Goal: Information Seeking & Learning: Understand process/instructions

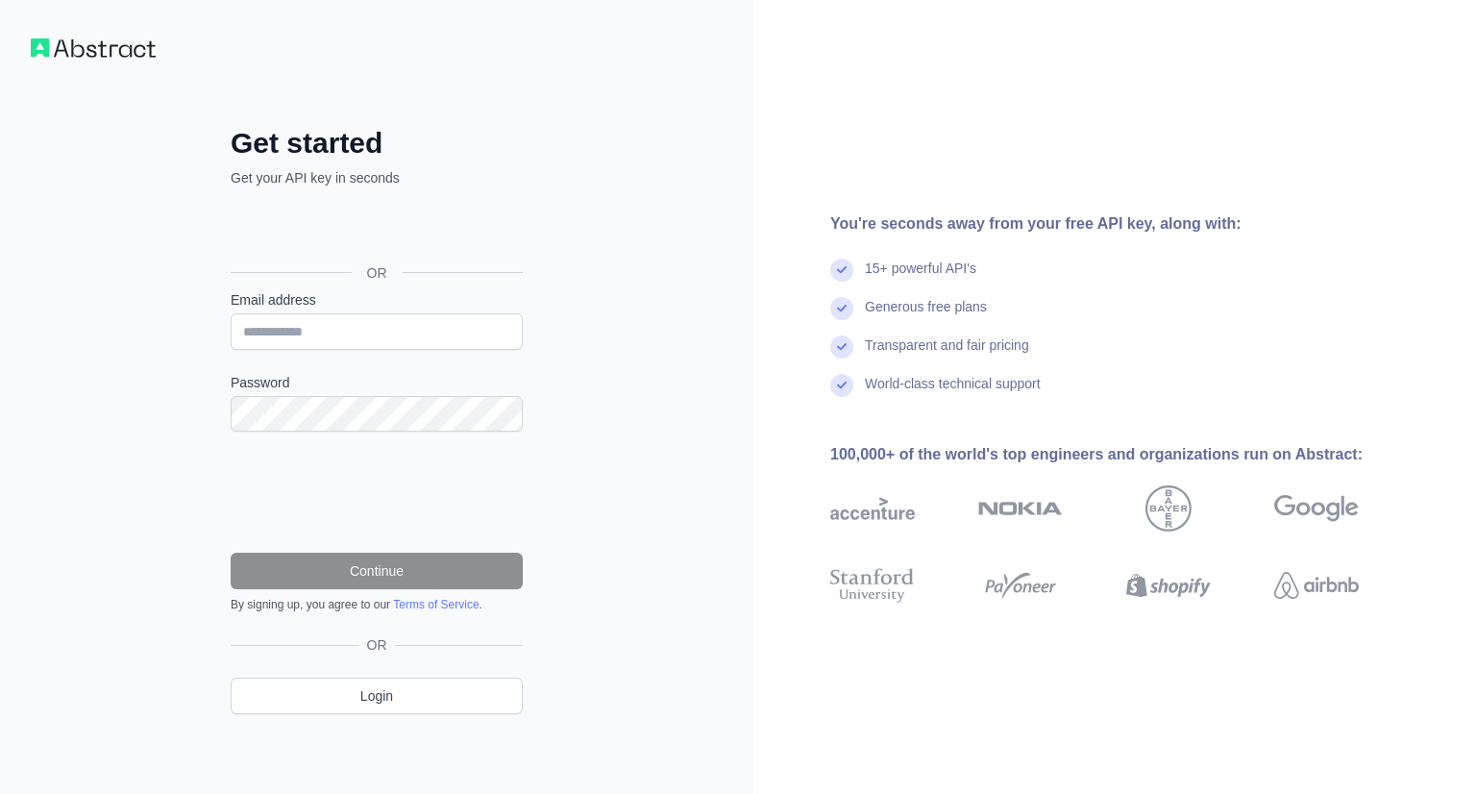
drag, startPoint x: 0, startPoint y: 0, endPoint x: 334, endPoint y: 333, distance: 471.6
click at [334, 333] on input "Email address" at bounding box center [377, 331] width 292 height 37
click at [615, 258] on div "Get started Get your API key in seconds OR Email address Password Continue By s…" at bounding box center [376, 397] width 753 height 794
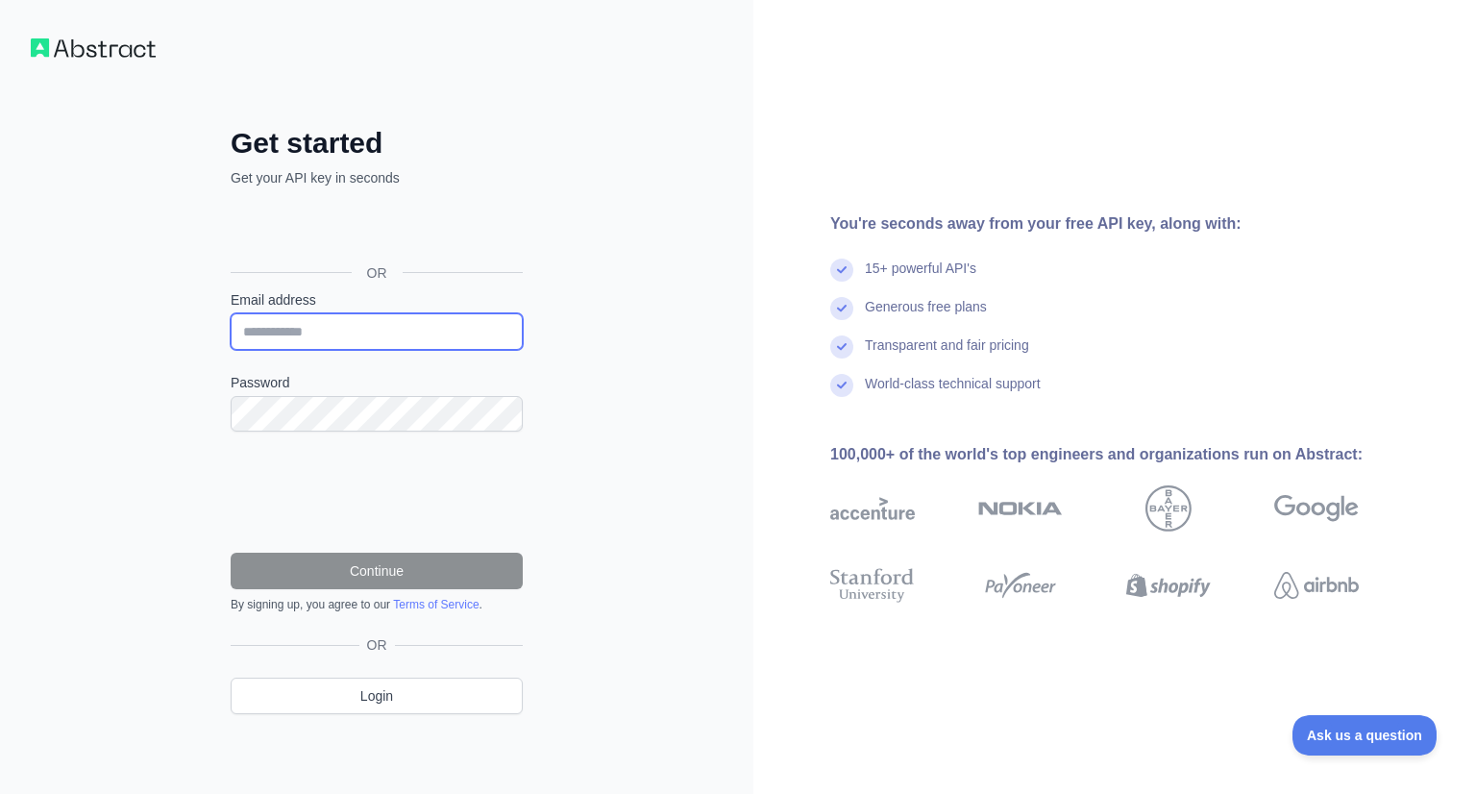
click at [383, 326] on input "Email address" at bounding box center [377, 331] width 292 height 37
type input "**********"
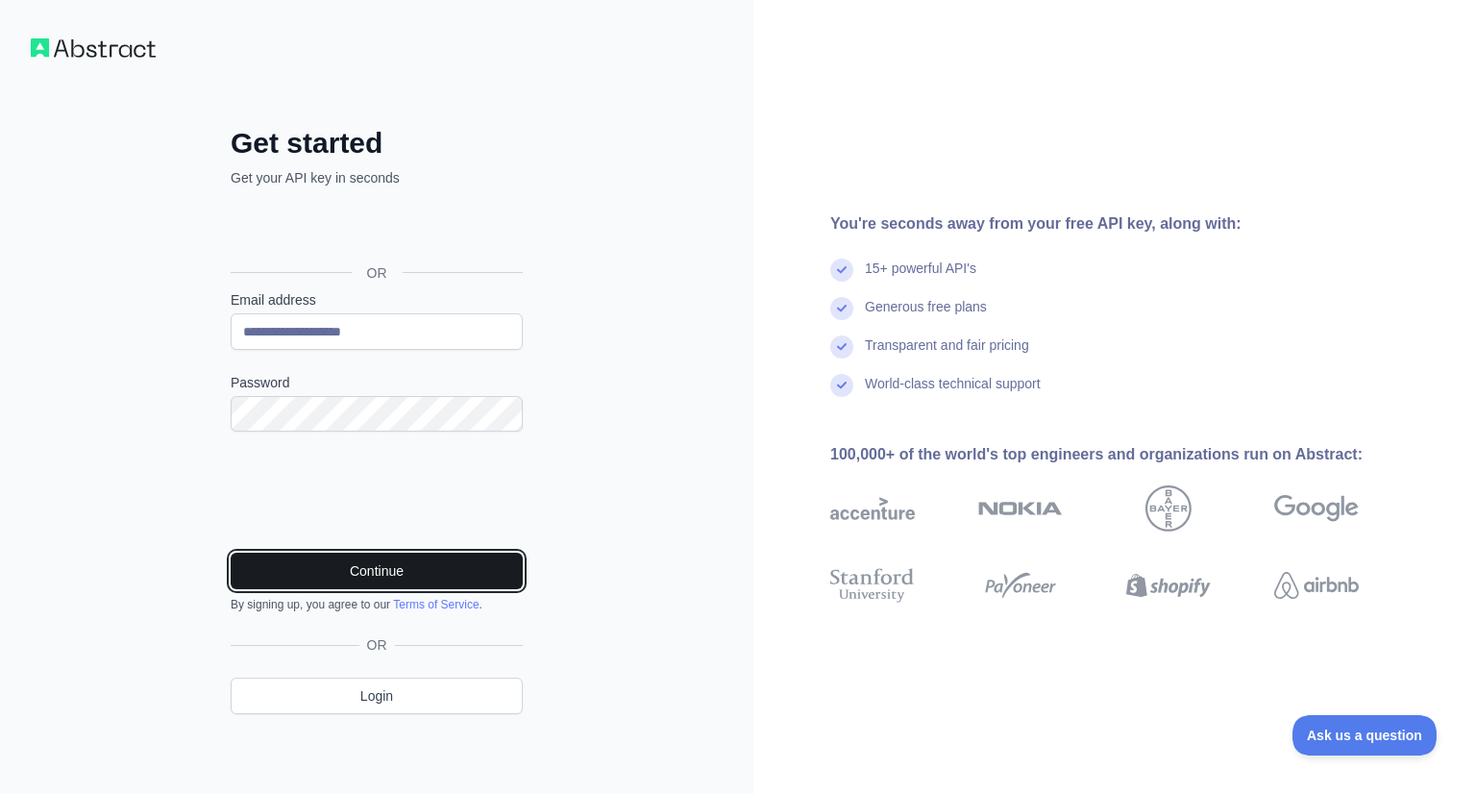
click at [298, 564] on button "Continue" at bounding box center [377, 571] width 292 height 37
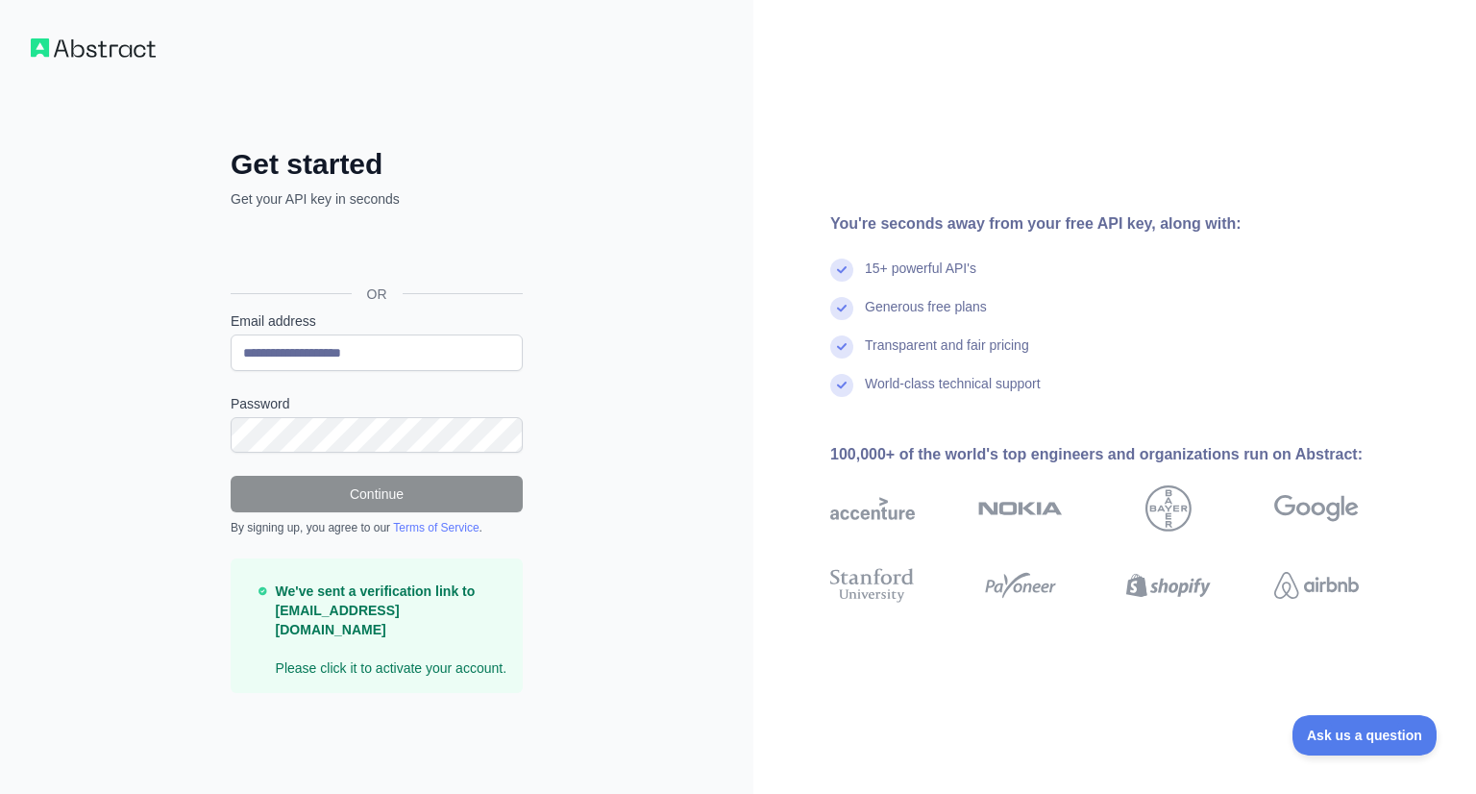
click at [588, 524] on div "**********" at bounding box center [376, 397] width 753 height 794
click at [415, 602] on strong "We've sent a verification link to [EMAIL_ADDRESS][DOMAIN_NAME]" at bounding box center [376, 610] width 200 height 54
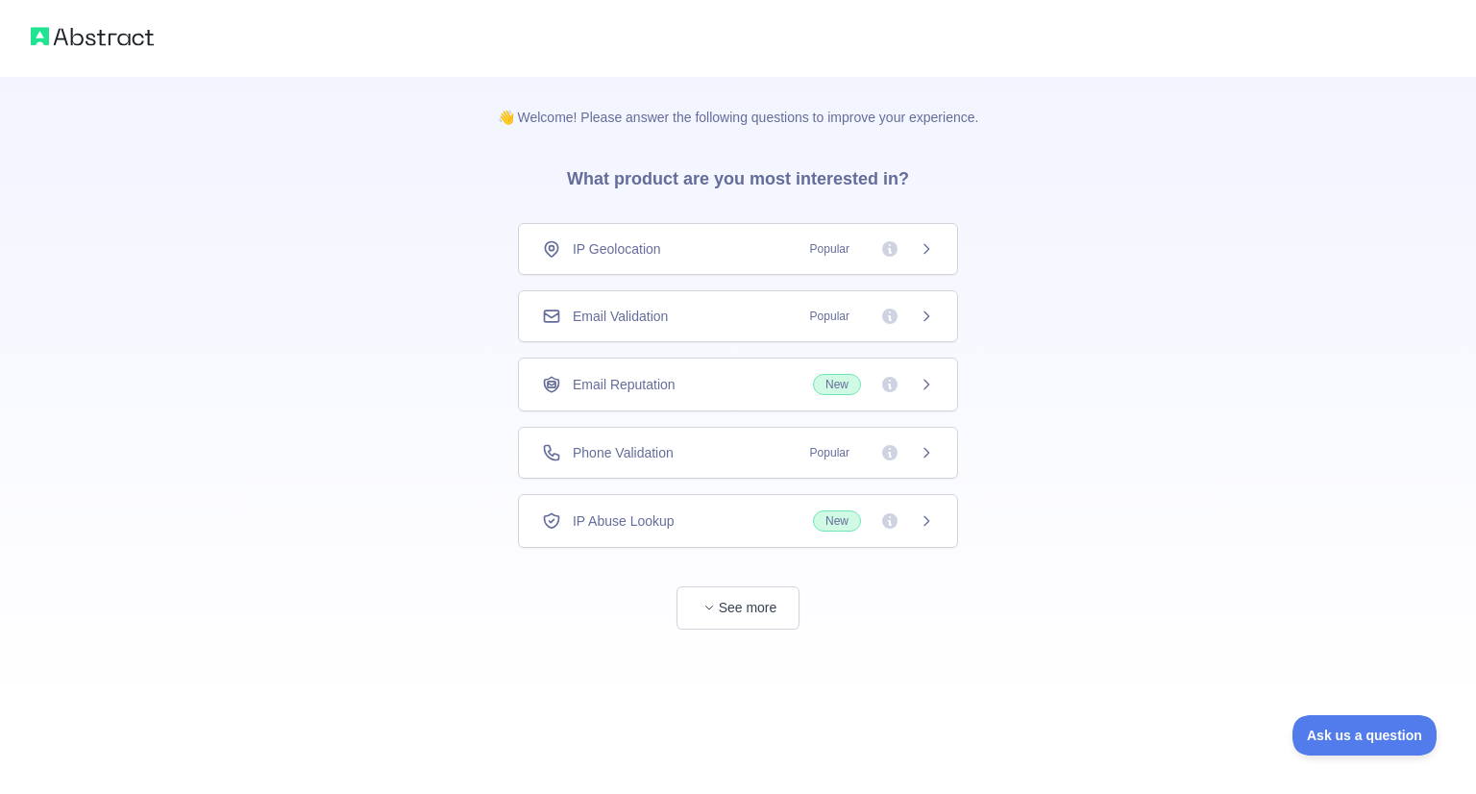
click at [683, 249] on div "IP Geolocation Popular" at bounding box center [738, 248] width 392 height 19
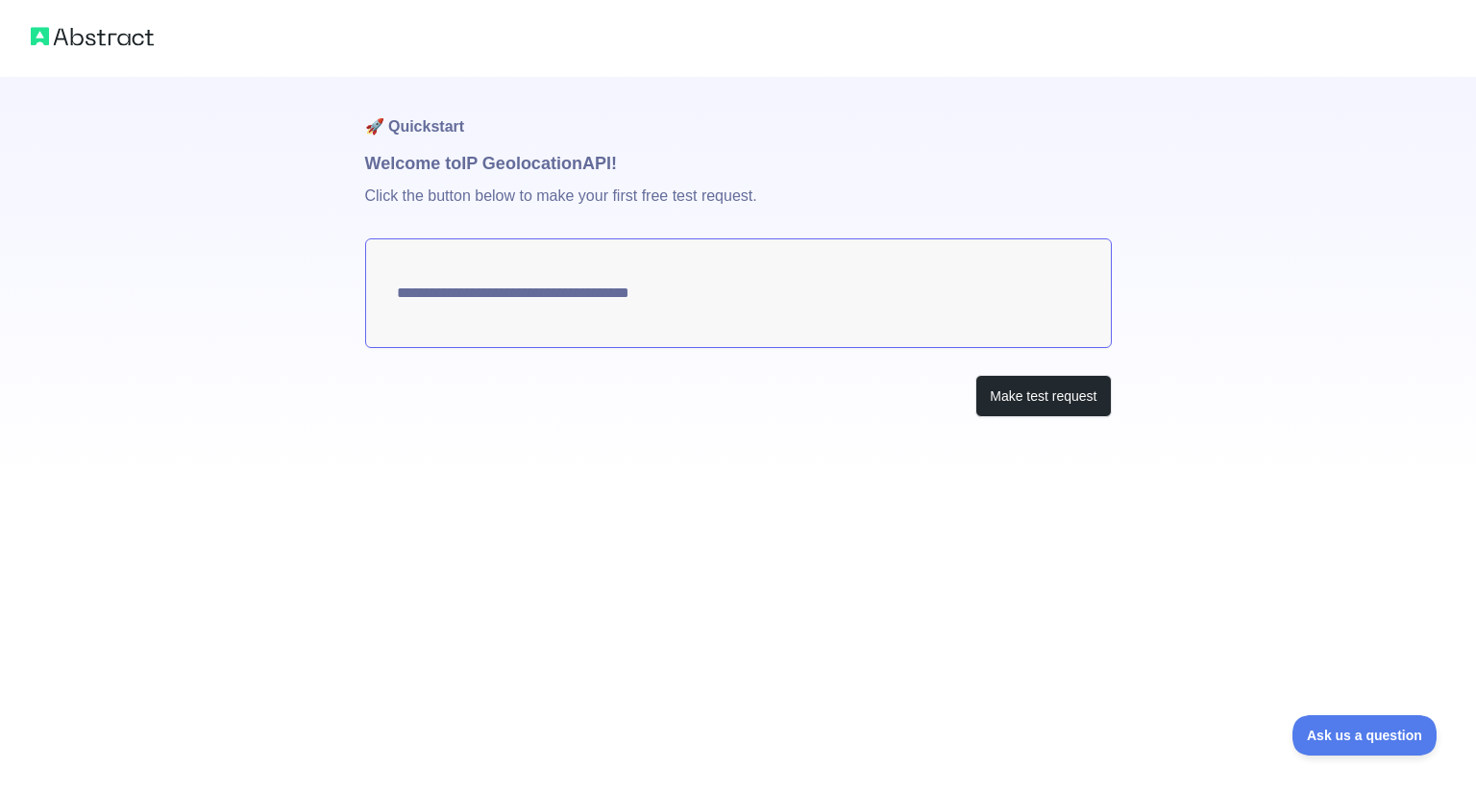
type textarea "**********"
drag, startPoint x: 391, startPoint y: 160, endPoint x: 564, endPoint y: 159, distance: 173.0
click at [564, 159] on h1 "Welcome to IP Geolocation API!" at bounding box center [738, 163] width 747 height 27
drag, startPoint x: 392, startPoint y: 193, endPoint x: 755, endPoint y: 193, distance: 363.3
click at [755, 193] on p "Click the button below to make your first free test request." at bounding box center [738, 208] width 747 height 62
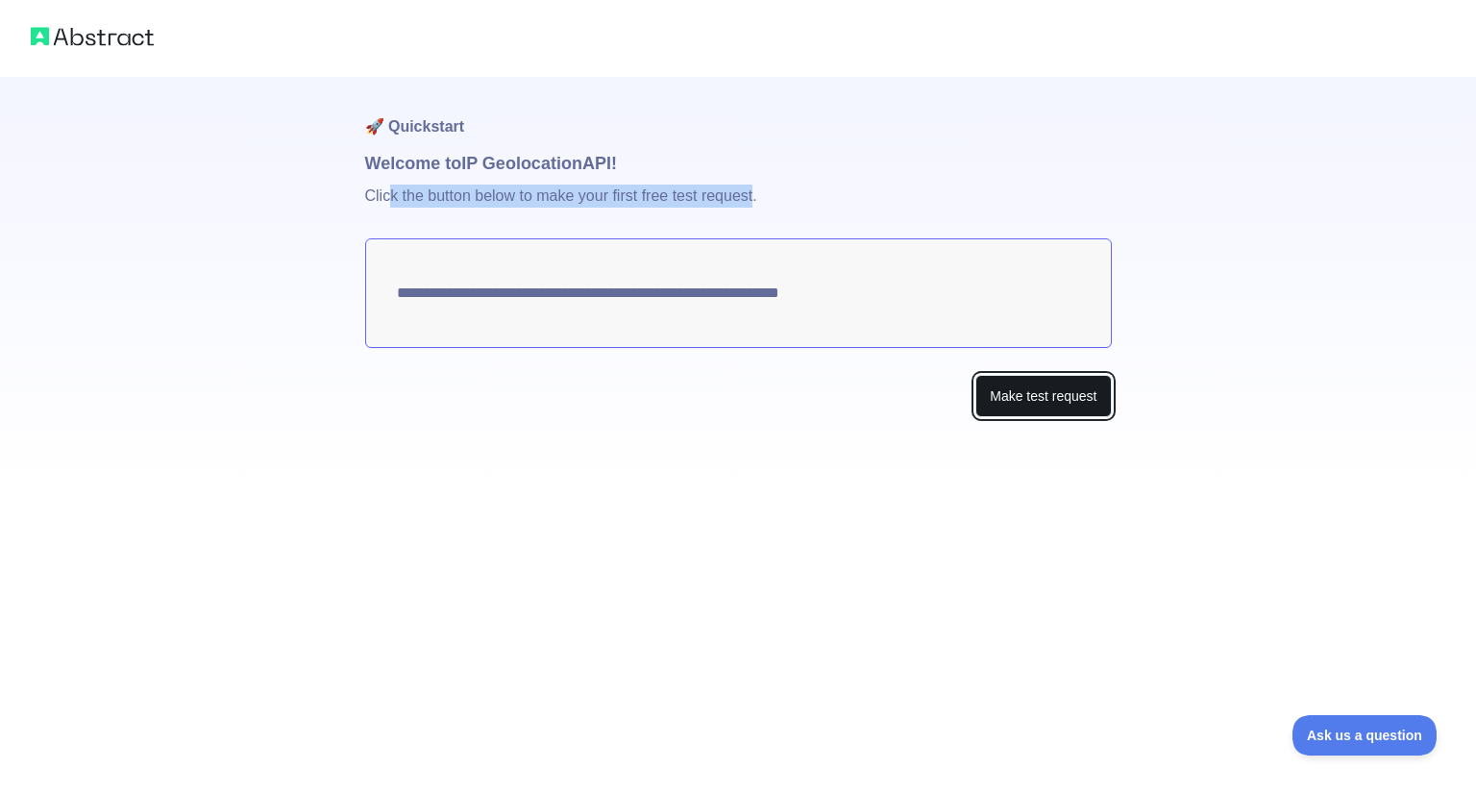
click at [1020, 396] on button "Make test request" at bounding box center [1044, 396] width 136 height 43
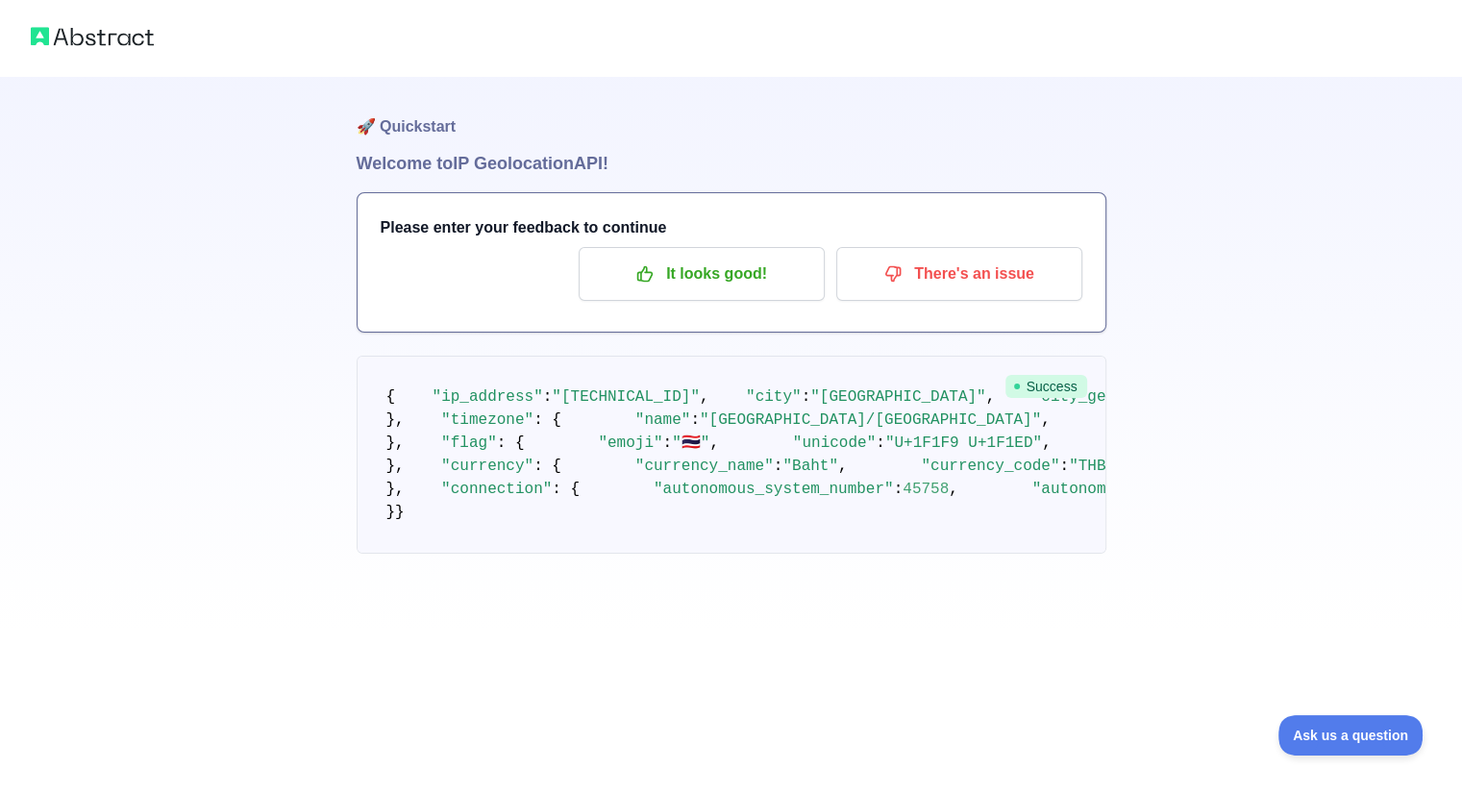
drag, startPoint x: 354, startPoint y: 159, endPoint x: 625, endPoint y: 155, distance: 271.1
click at [625, 155] on div "🚀 Quickstart Welcome to IP Geolocation API! Please enter your feedback to conti…" at bounding box center [731, 315] width 1462 height 630
click at [670, 155] on h1 "Welcome to IP Geolocation API!" at bounding box center [732, 163] width 750 height 27
click at [1035, 384] on span "Success" at bounding box center [1046, 386] width 82 height 23
click at [667, 406] on span ""183.88.238.146"" at bounding box center [626, 396] width 148 height 17
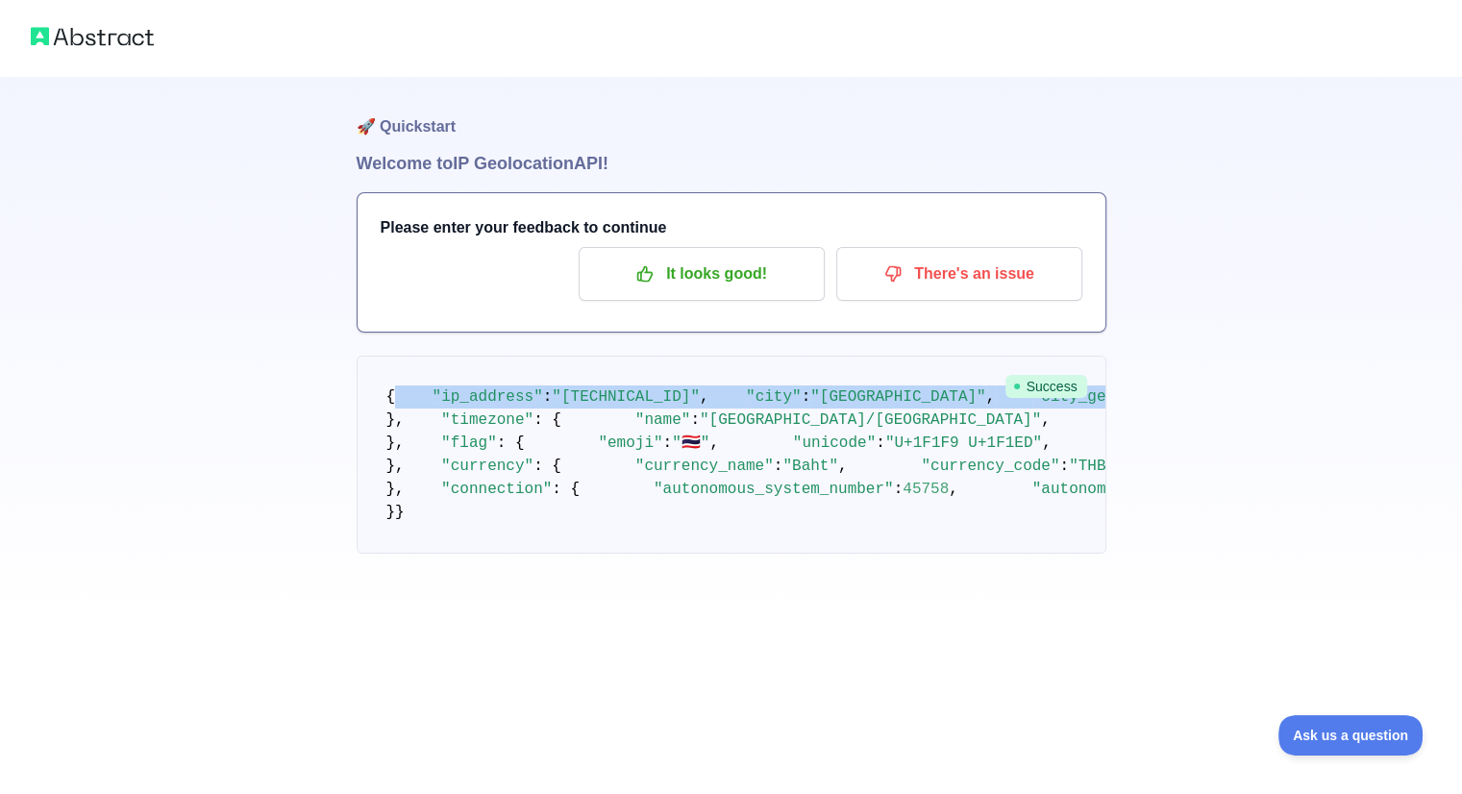
drag, startPoint x: 392, startPoint y: 394, endPoint x: 423, endPoint y: 491, distance: 101.8
click at [392, 398] on span "{" at bounding box center [391, 396] width 10 height 17
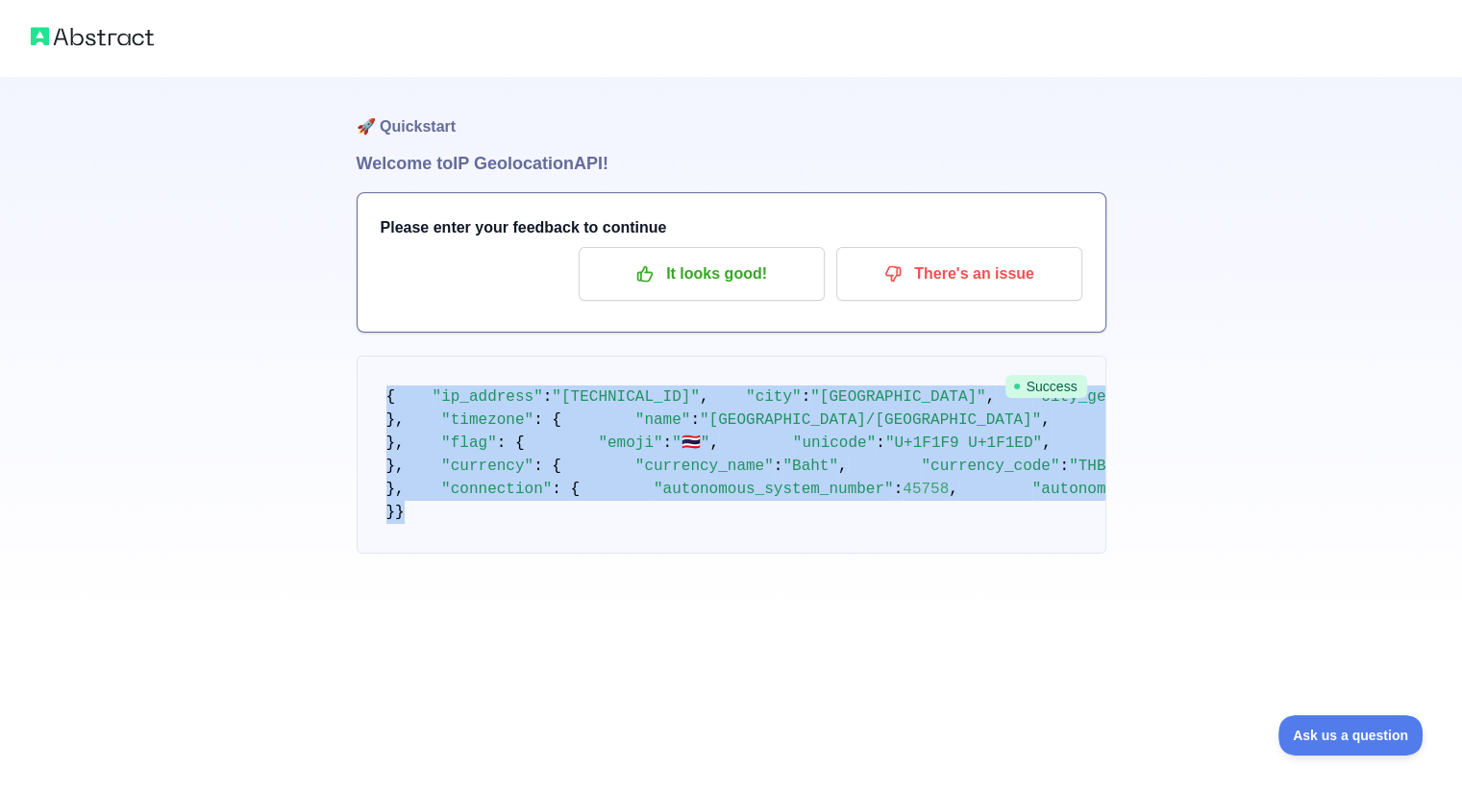
scroll to position [750, 0]
drag, startPoint x: 376, startPoint y: 393, endPoint x: 742, endPoint y: 656, distance: 451.0
click at [742, 554] on pre "{ "ip_address" : "183.88.238.146" , "city" : "Bangkok" , "city_geoname_id" : 16…" at bounding box center [732, 455] width 750 height 198
copy code "{ "ip_address" : "183.88.238.146" , "city" : "Bangkok" , "city_geoname_id" : 16…"
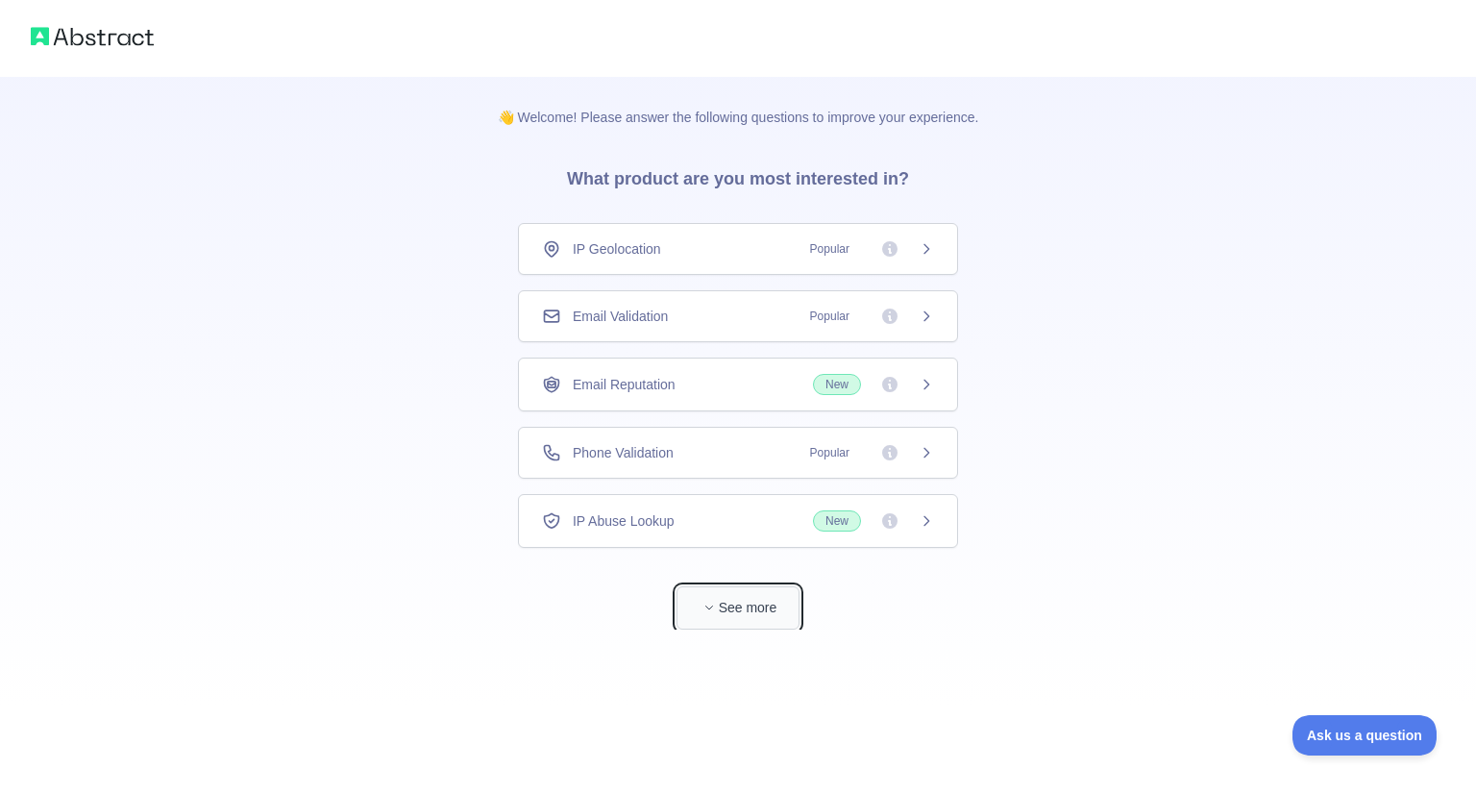
click at [738, 599] on button "See more" at bounding box center [738, 607] width 123 height 43
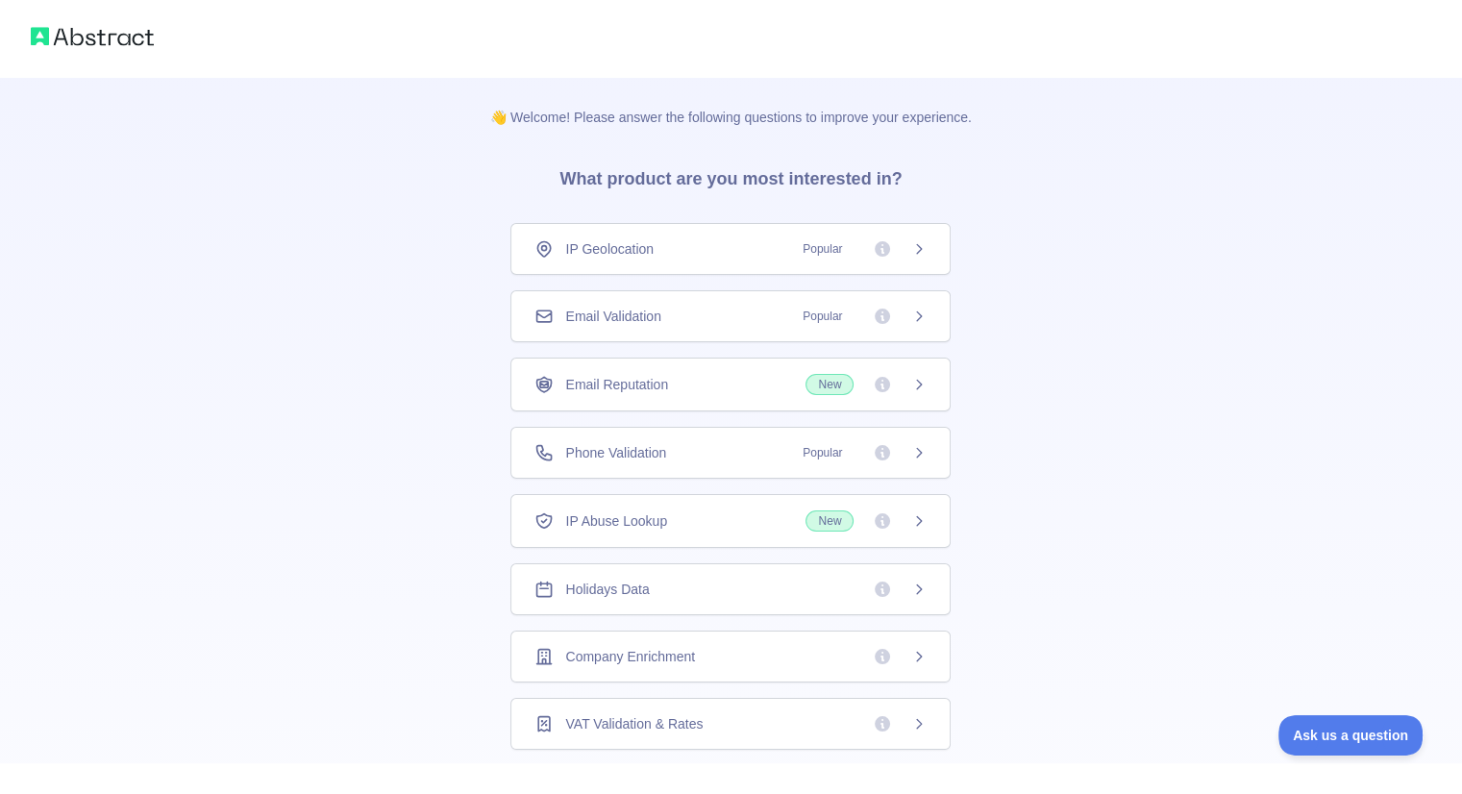
click at [729, 235] on div "IP Geolocation Popular" at bounding box center [730, 249] width 440 height 52
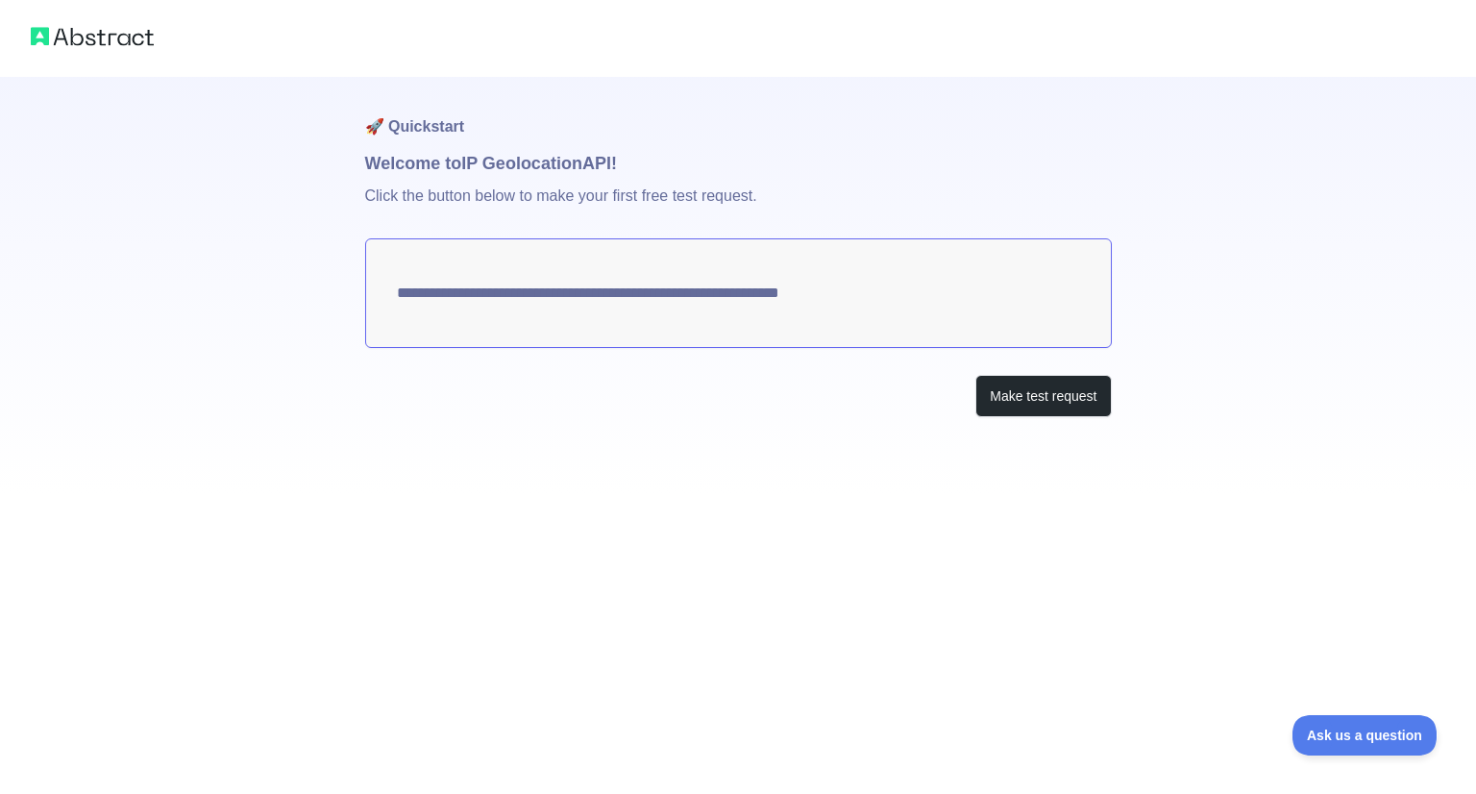
click at [923, 309] on textarea "**********" at bounding box center [738, 293] width 747 height 110
click at [467, 285] on textarea "**********" at bounding box center [738, 293] width 747 height 110
click at [474, 286] on textarea "**********" at bounding box center [738, 293] width 747 height 110
click at [564, 293] on textarea "**********" at bounding box center [738, 293] width 747 height 110
click at [633, 300] on textarea "**********" at bounding box center [738, 293] width 747 height 110
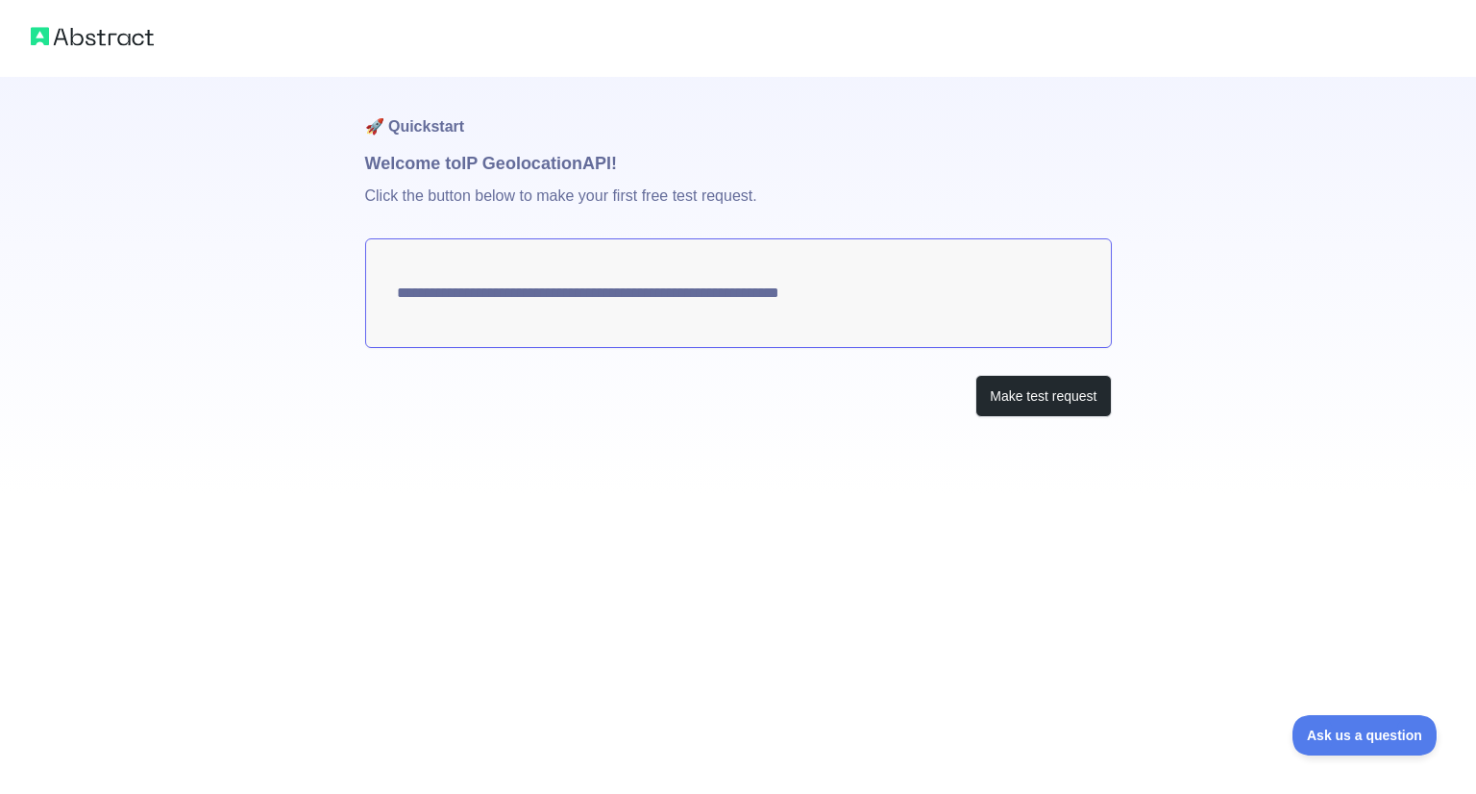
click at [753, 300] on textarea "**********" at bounding box center [738, 293] width 747 height 110
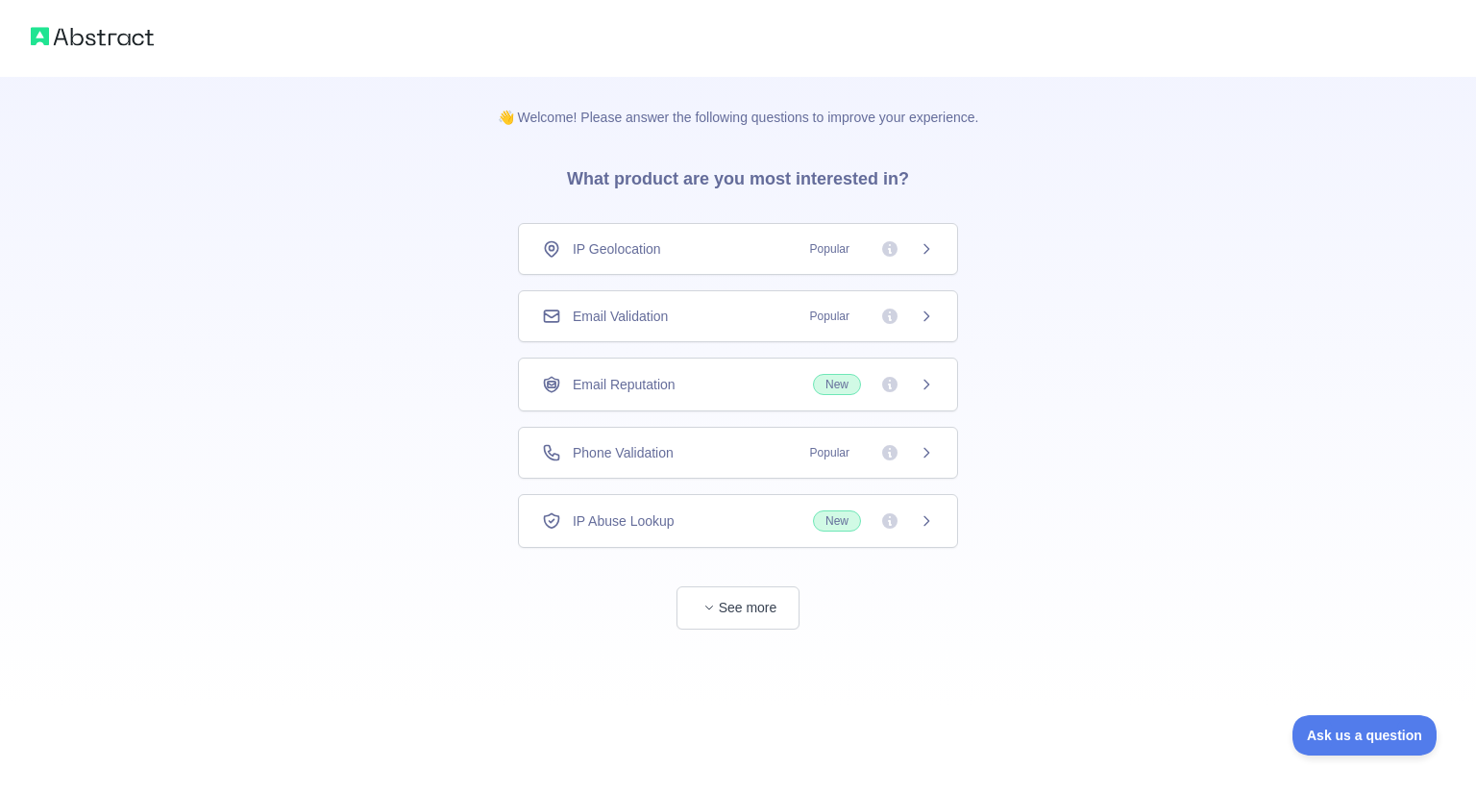
click at [655, 297] on div "Email Validation Popular" at bounding box center [738, 316] width 440 height 52
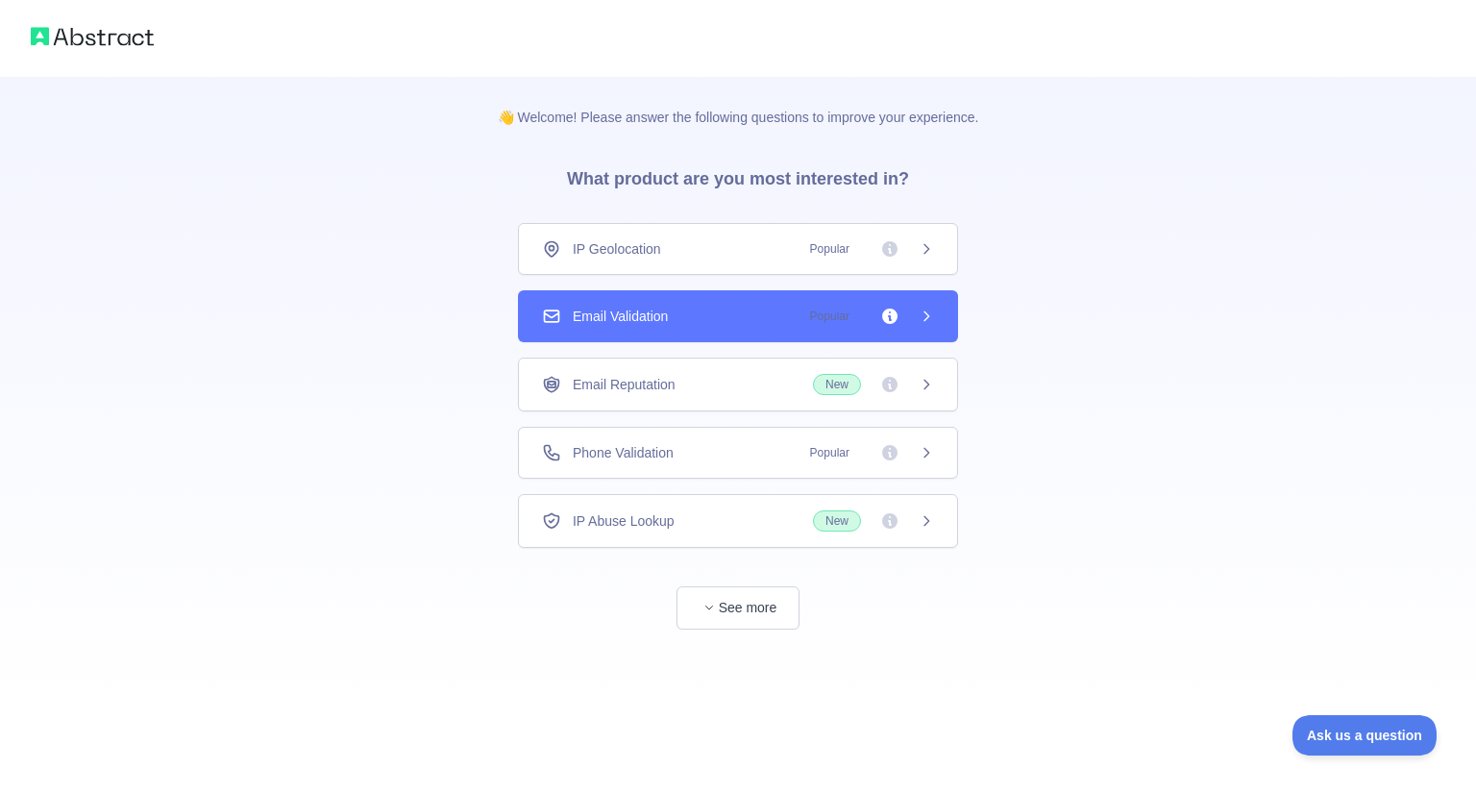
click at [675, 256] on div "IP Geolocation Popular" at bounding box center [738, 248] width 392 height 19
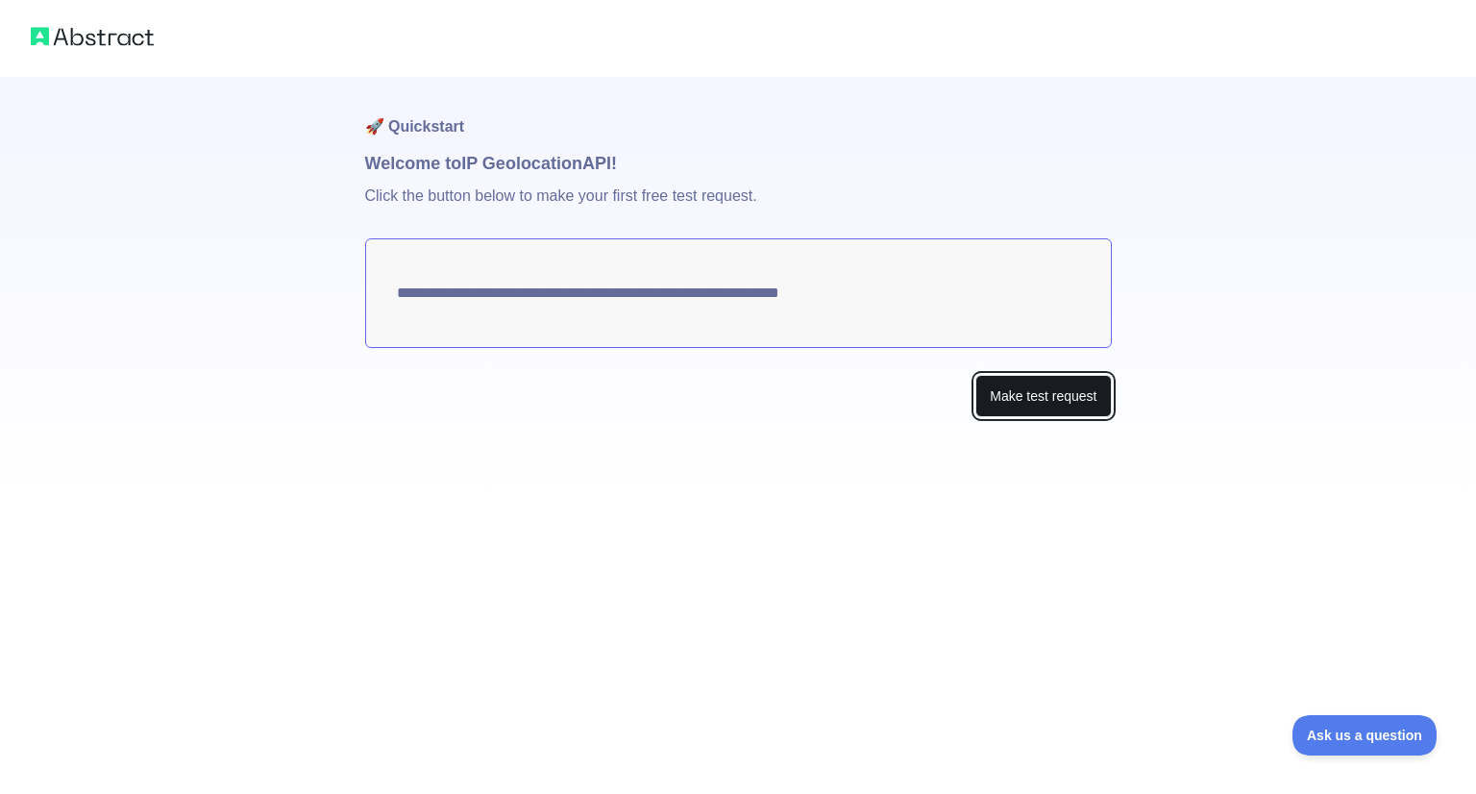
click at [1007, 404] on button "Make test request" at bounding box center [1044, 396] width 136 height 43
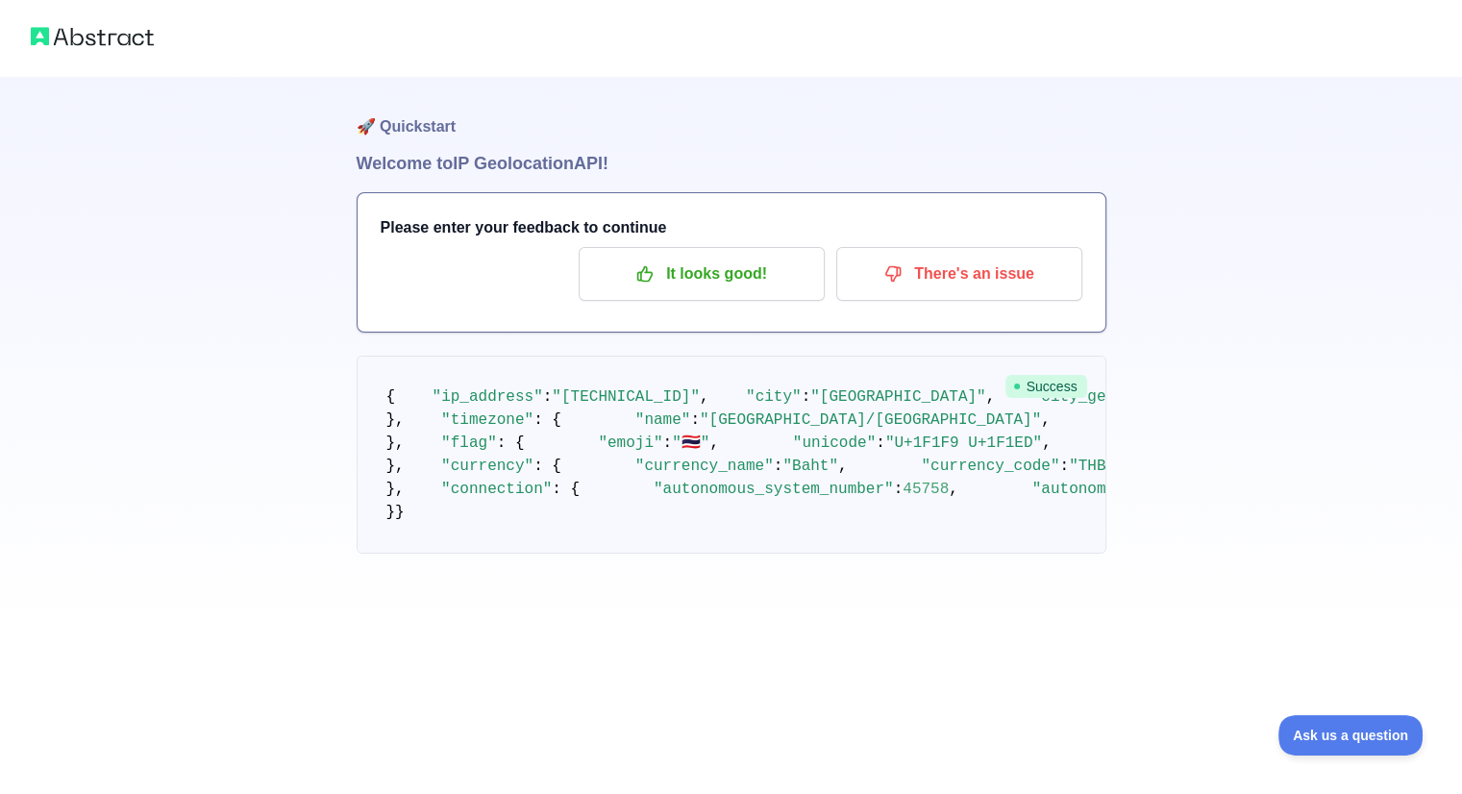
scroll to position [750, 0]
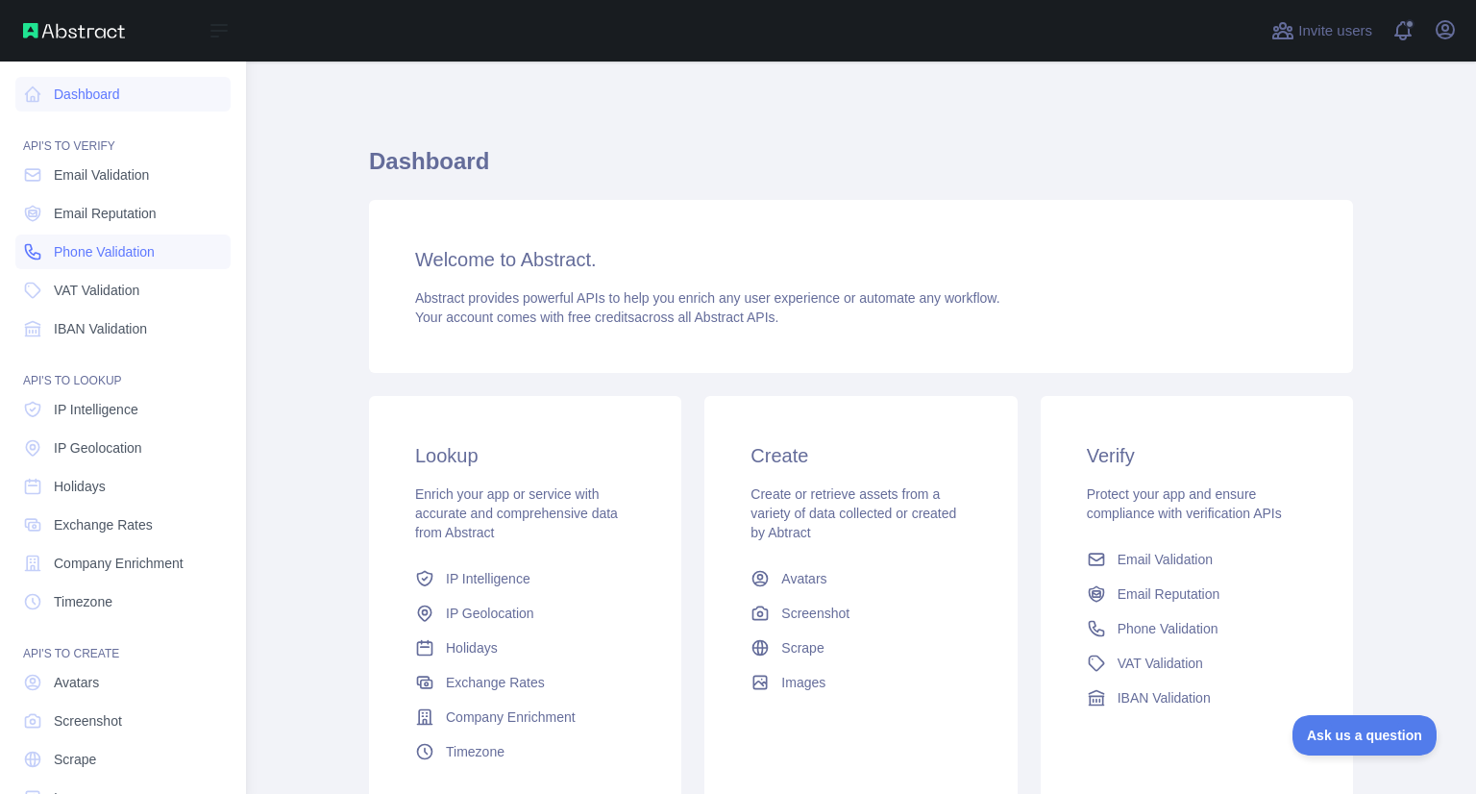
click at [108, 239] on link "Phone Validation" at bounding box center [122, 252] width 215 height 35
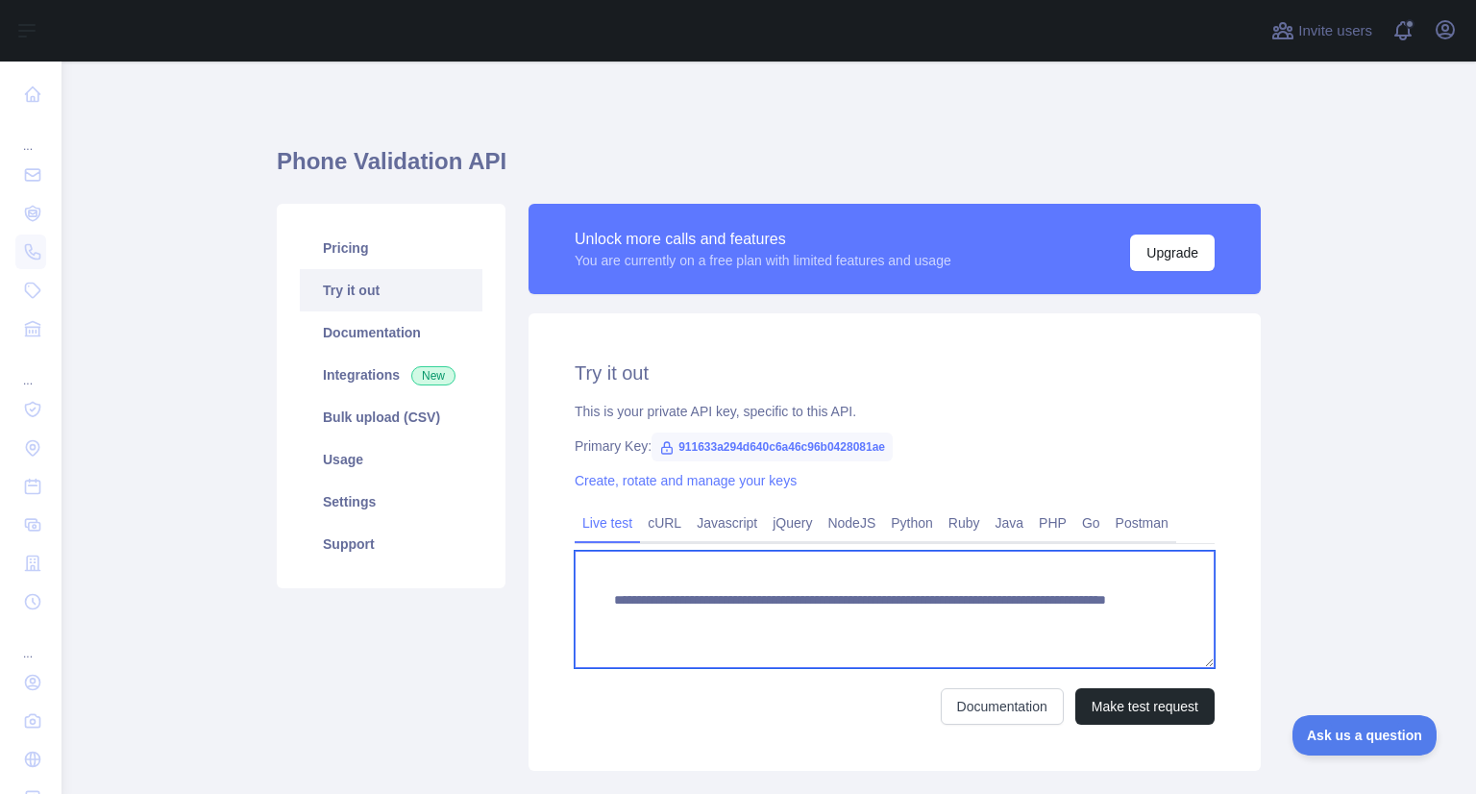
click at [1050, 625] on textarea "**********" at bounding box center [895, 609] width 640 height 117
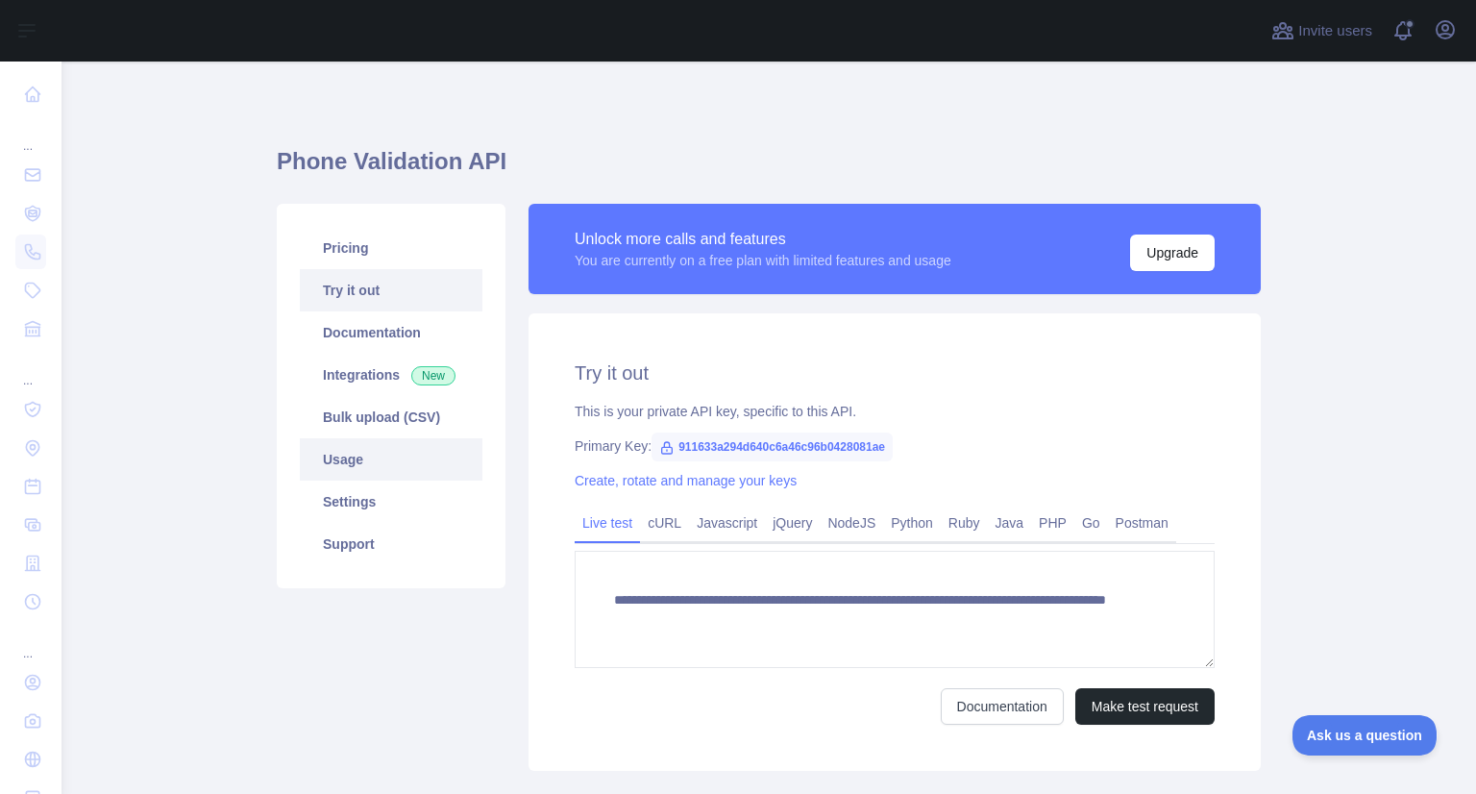
click at [377, 458] on link "Usage" at bounding box center [391, 459] width 183 height 42
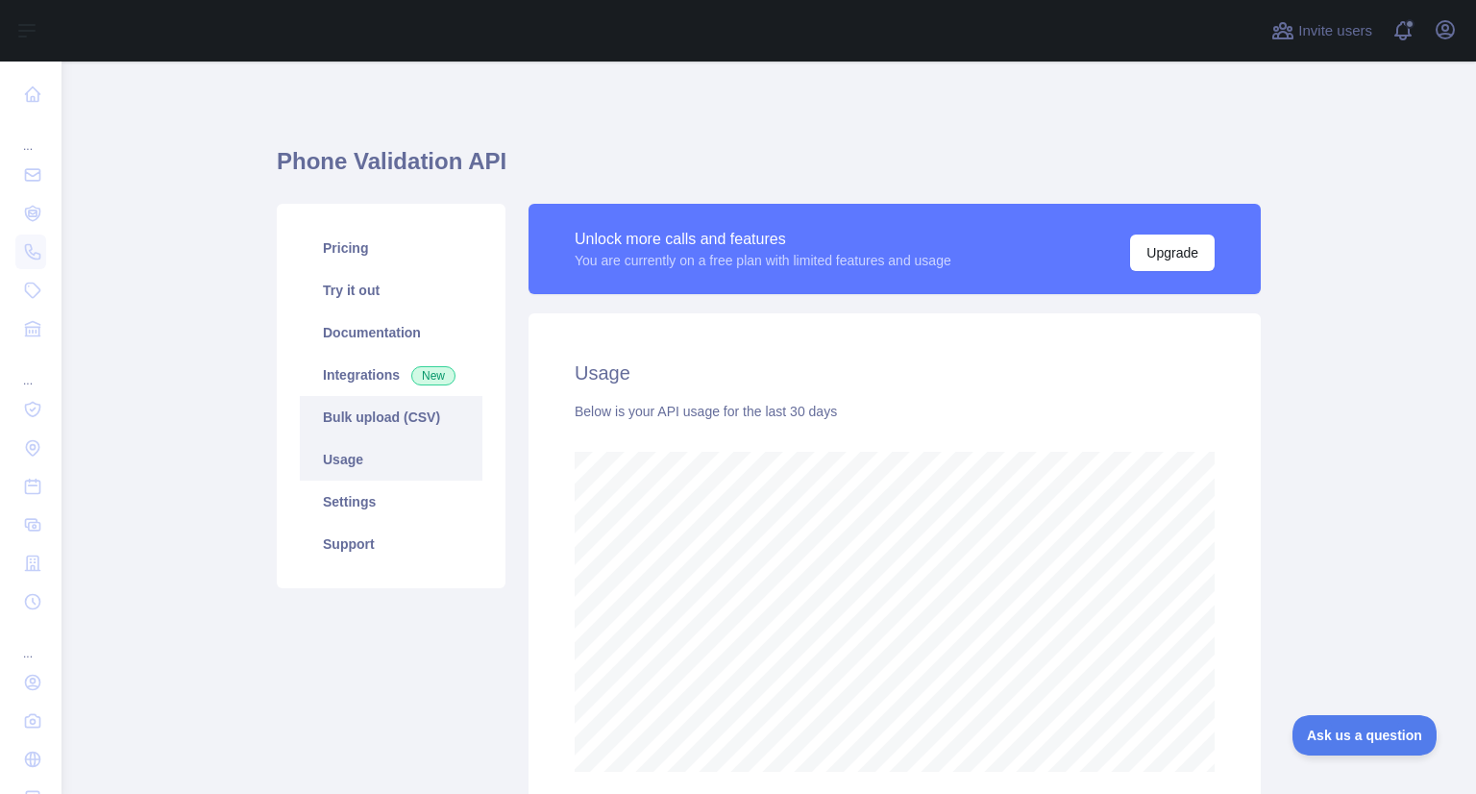
click at [350, 420] on link "Bulk upload (CSV)" at bounding box center [391, 417] width 183 height 42
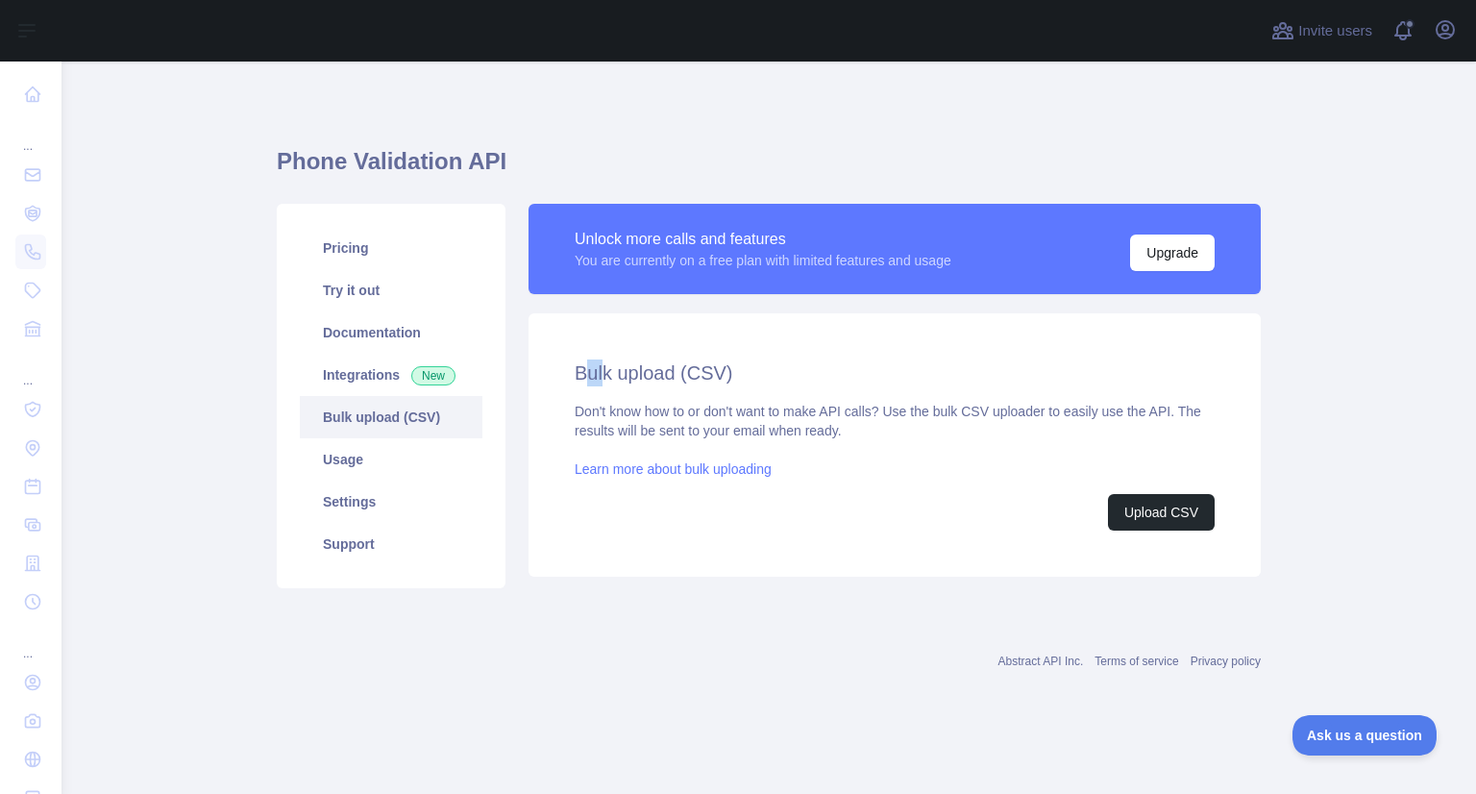
click at [600, 370] on h2 "Bulk upload (CSV)" at bounding box center [895, 372] width 640 height 27
drag, startPoint x: 594, startPoint y: 411, endPoint x: 748, endPoint y: 410, distance: 153.8
click at [748, 410] on div "Don't know how to or don't want to make API calls? Use the bulk CSV uploader to…" at bounding box center [895, 466] width 640 height 129
click at [1161, 505] on button "Upload CSV" at bounding box center [1161, 512] width 107 height 37
click at [377, 290] on link "Try it out" at bounding box center [391, 290] width 183 height 42
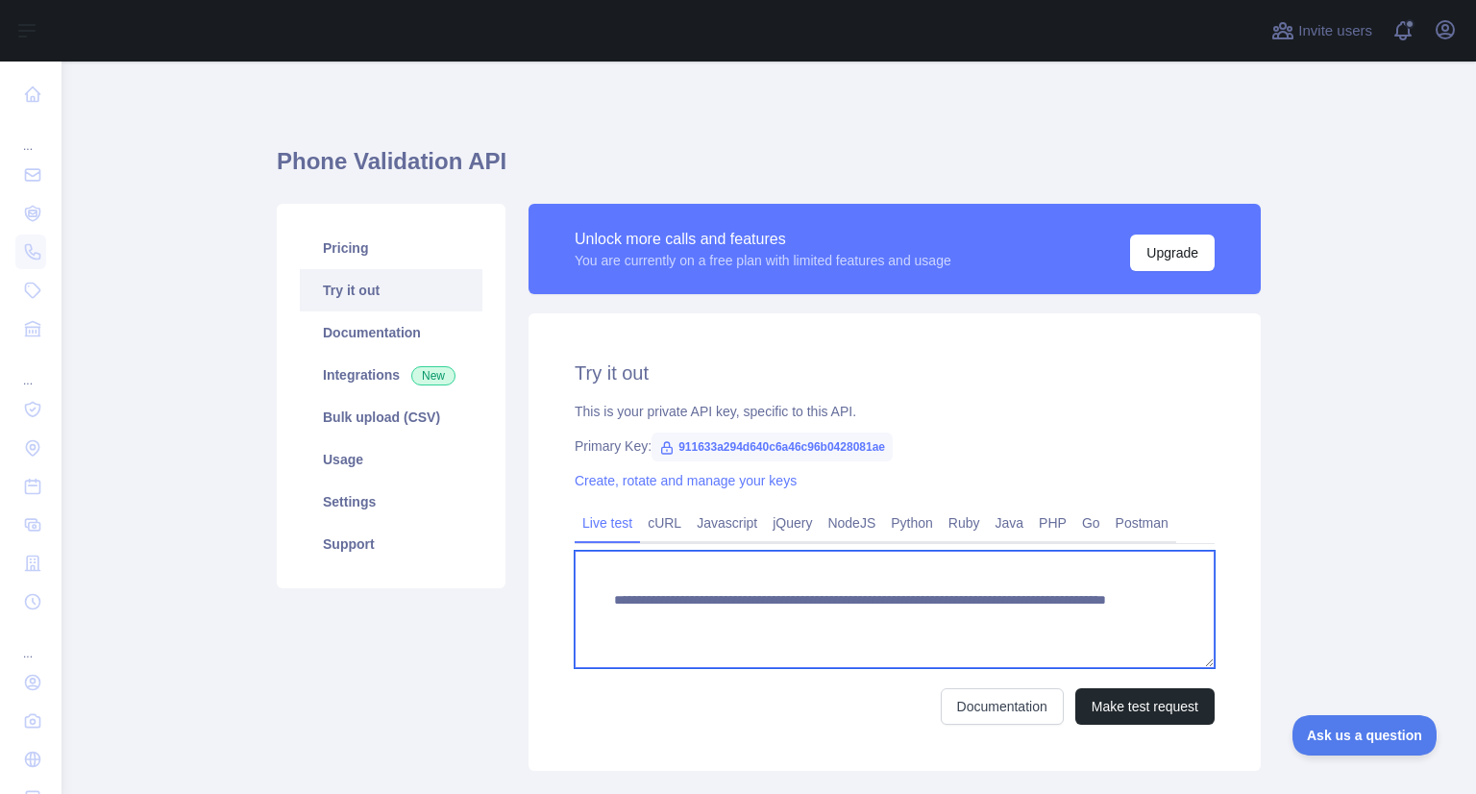
drag, startPoint x: 653, startPoint y: 616, endPoint x: 937, endPoint y: 613, distance: 284.5
click at [937, 613] on textarea "**********" at bounding box center [895, 609] width 640 height 117
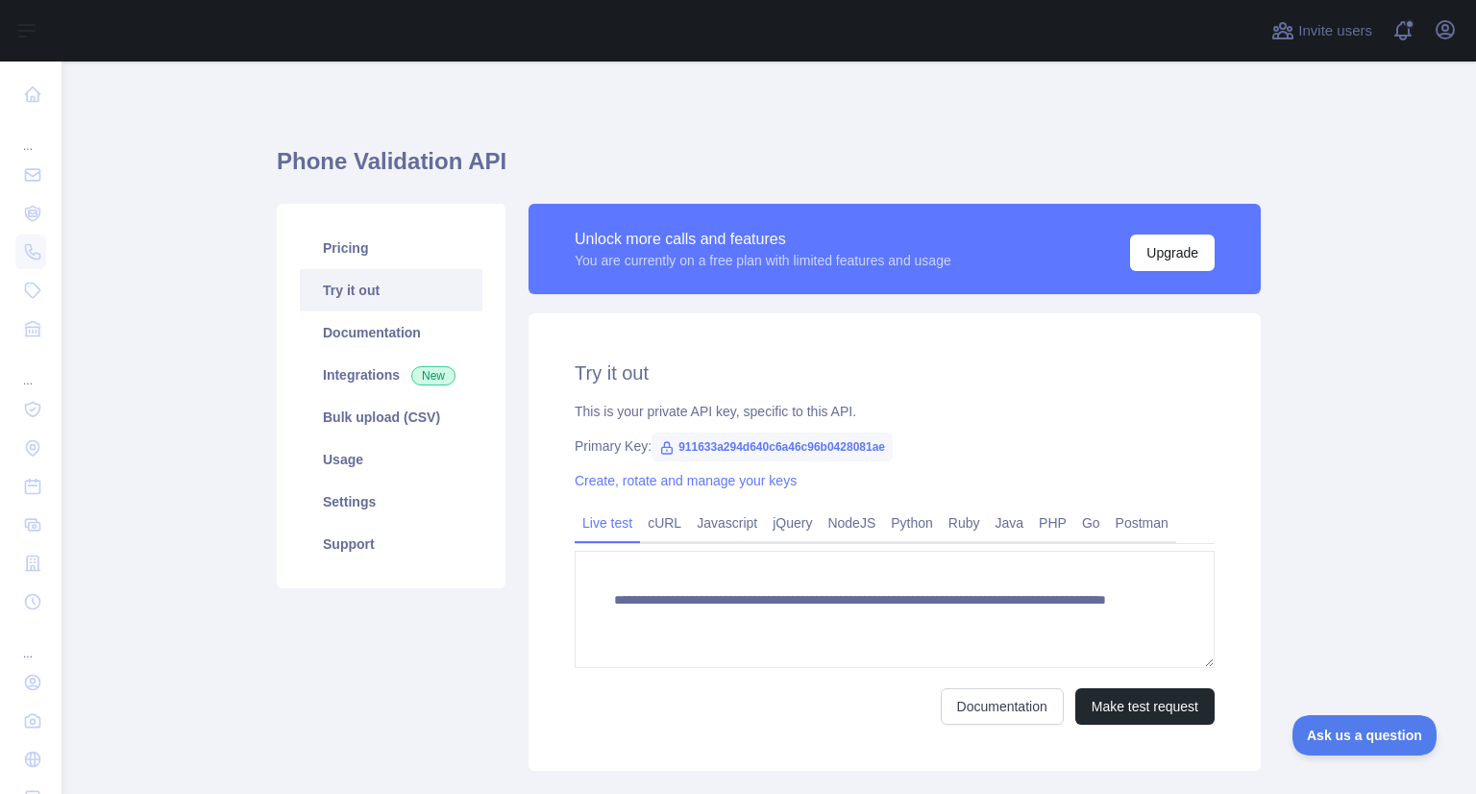
click at [1351, 497] on main "**********" at bounding box center [769, 428] width 1415 height 732
click at [649, 528] on link "cURL" at bounding box center [664, 522] width 49 height 31
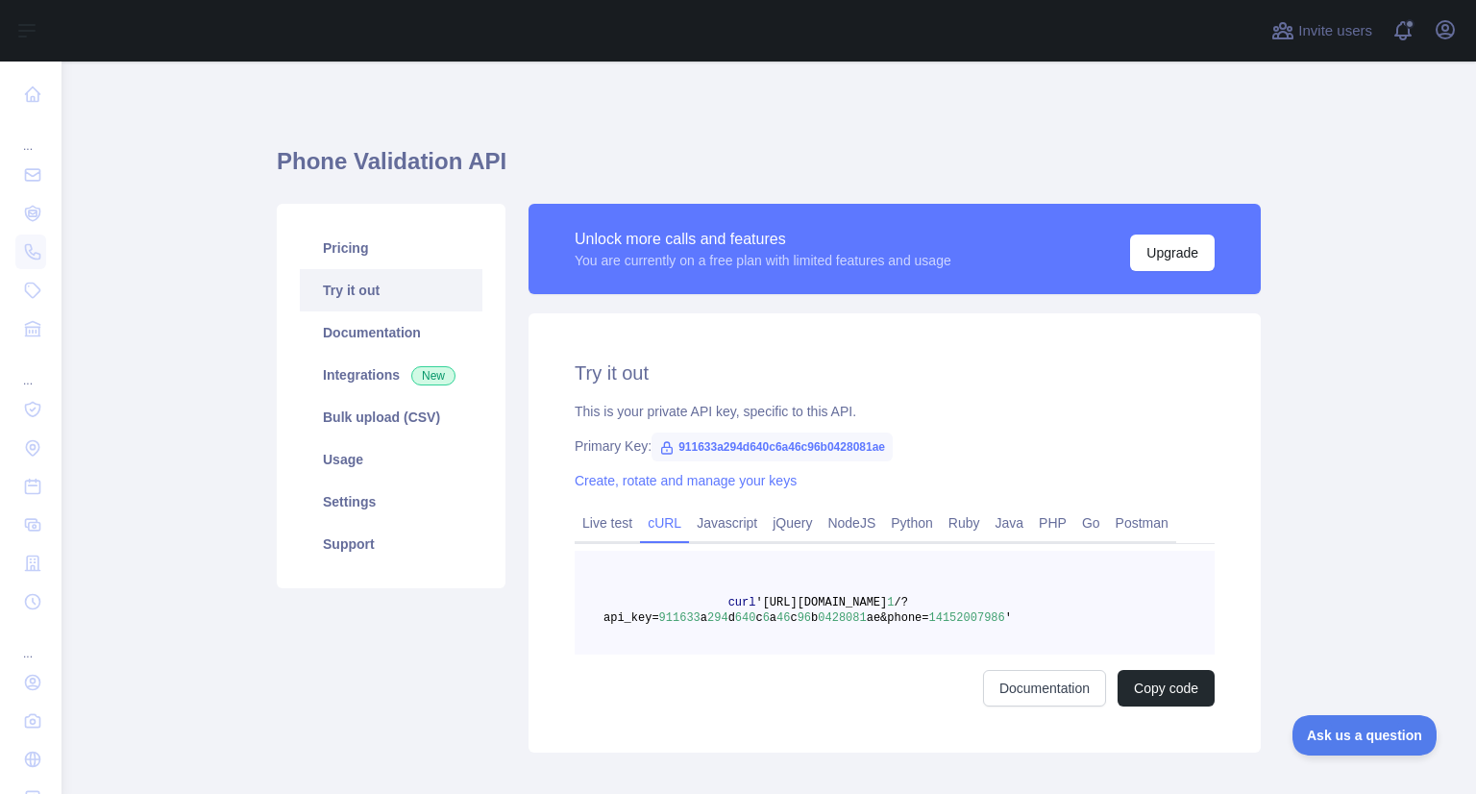
drag, startPoint x: 972, startPoint y: 621, endPoint x: 895, endPoint y: 605, distance: 78.6
click at [901, 606] on pre "curl 'https://phonevalidation.abstractapi.com/v 1 /?api_key= 911633 a 294 d 640…" at bounding box center [895, 603] width 640 height 104
click at [1234, 391] on div "Try it out This is your private API key, specific to this API. Primary Key: 911…" at bounding box center [895, 532] width 732 height 439
click at [906, 531] on link "Python" at bounding box center [912, 522] width 58 height 31
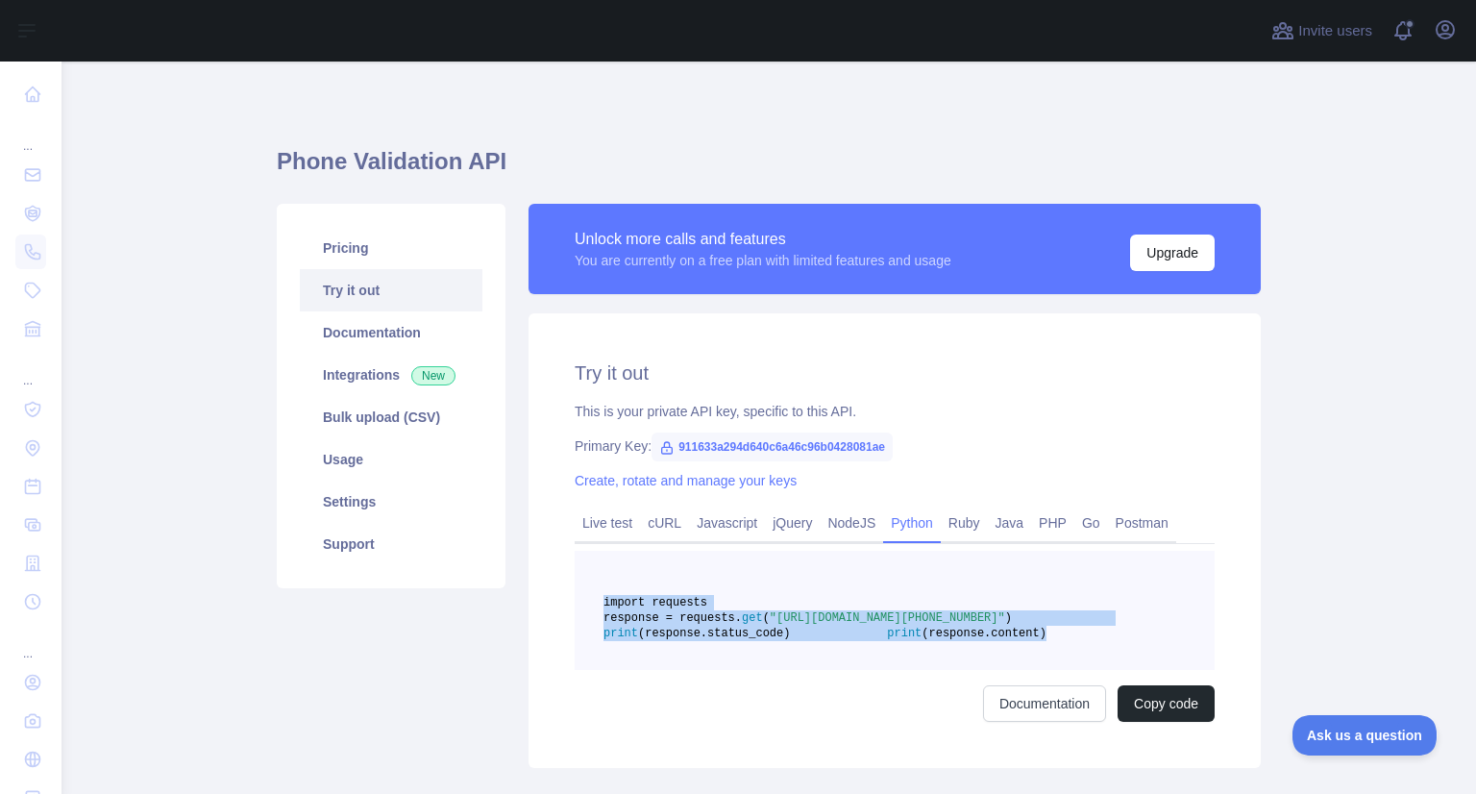
drag, startPoint x: 837, startPoint y: 681, endPoint x: 590, endPoint y: 601, distance: 259.9
click at [590, 601] on pre "import requests response = requests. get ( "https://phonevalidation.abstractapi…" at bounding box center [895, 610] width 640 height 119
copy code "import requests response = requests. get ( "https://phonevalidation.abstractapi…"
click at [1165, 722] on button "Copy code" at bounding box center [1166, 703] width 97 height 37
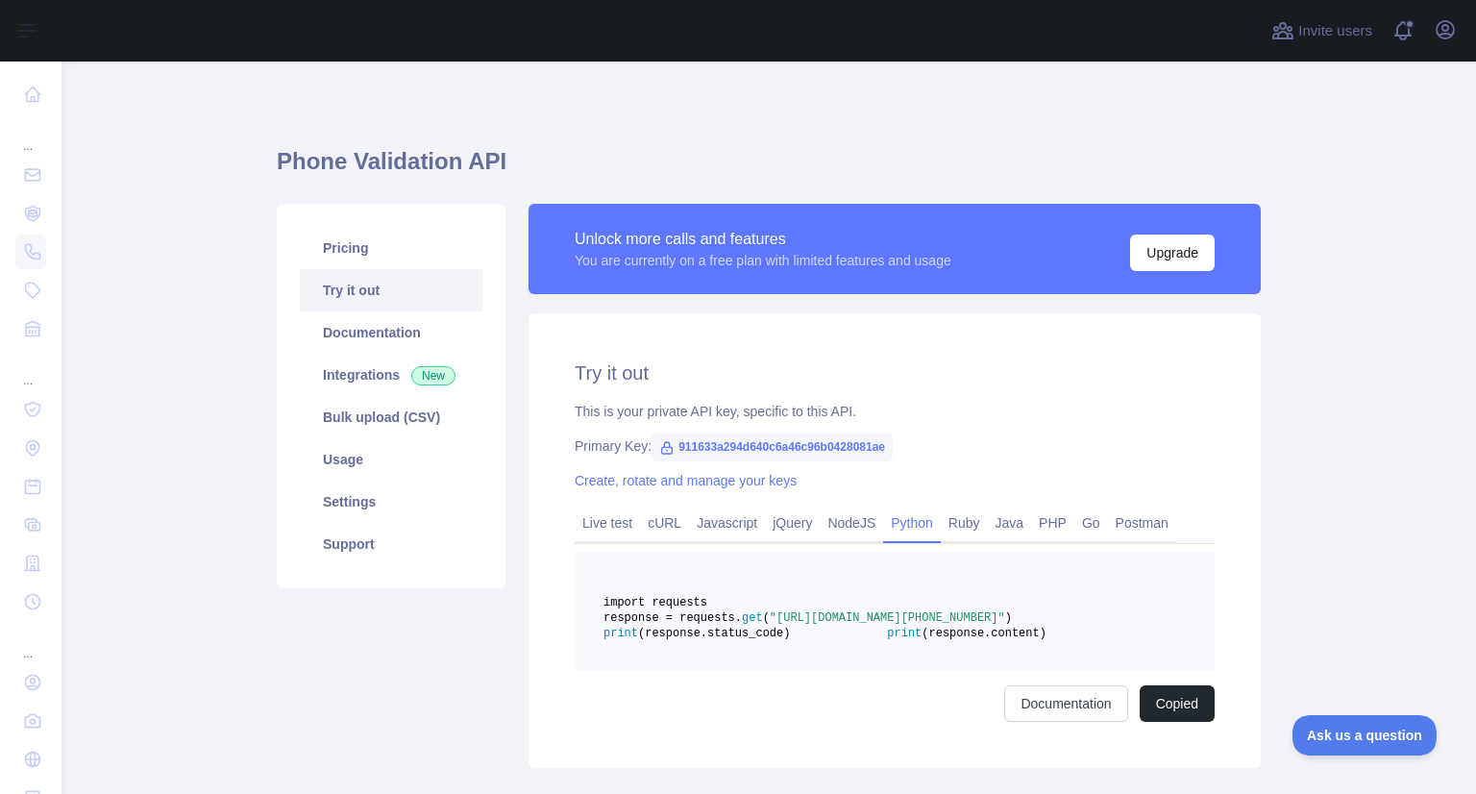
click at [1319, 377] on main "Phone Validation API Pricing Try it out Documentation Integrations New Bulk upl…" at bounding box center [769, 428] width 1415 height 732
click at [1084, 722] on link "Documentation" at bounding box center [1065, 703] width 123 height 37
